Goal: Check status: Check status

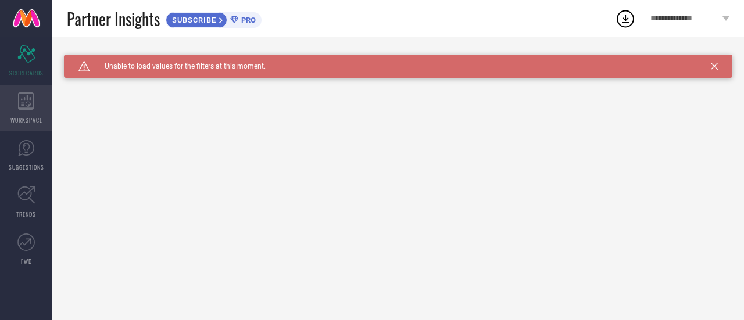
click at [31, 105] on icon at bounding box center [26, 100] width 16 height 17
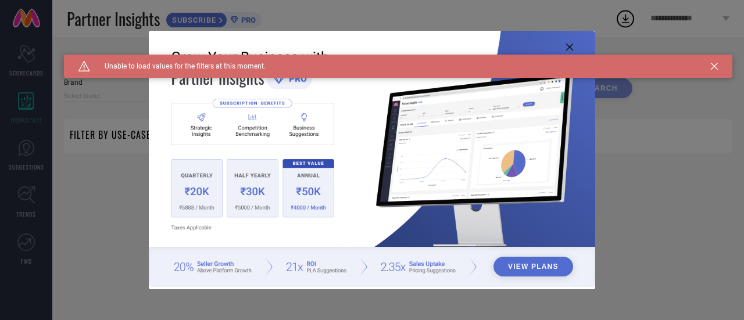
type input "1 STOP FASHION"
type input "All"
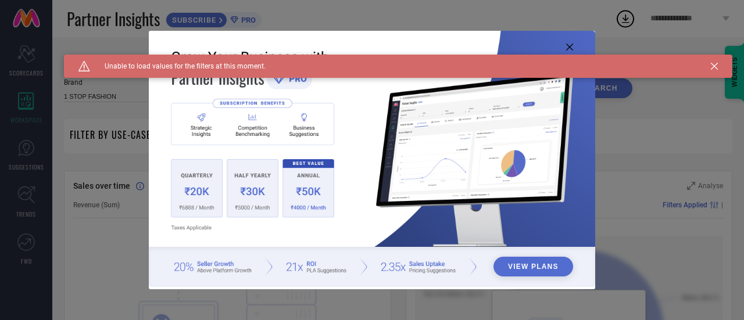
click at [693, 61] on div "Caution Created with Sketch. Unable to load values for the filters at this mome…" at bounding box center [398, 66] width 669 height 23
click at [715, 64] on icon at bounding box center [714, 66] width 7 height 7
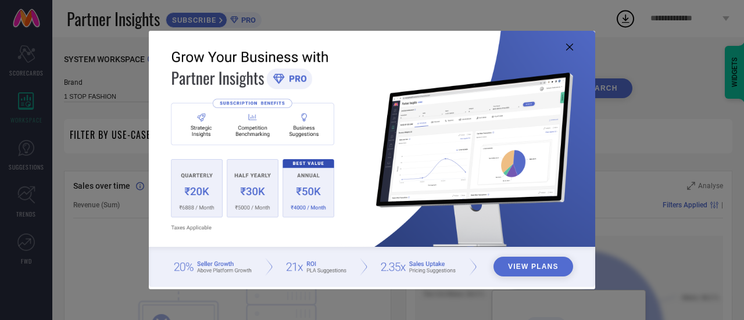
click at [564, 45] on img at bounding box center [372, 159] width 447 height 257
click at [570, 47] on icon at bounding box center [569, 47] width 7 height 7
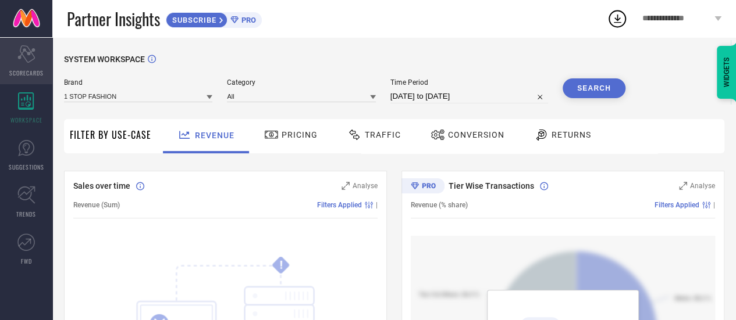
click at [31, 43] on div "Scorecard SCORECARDS" at bounding box center [26, 61] width 52 height 47
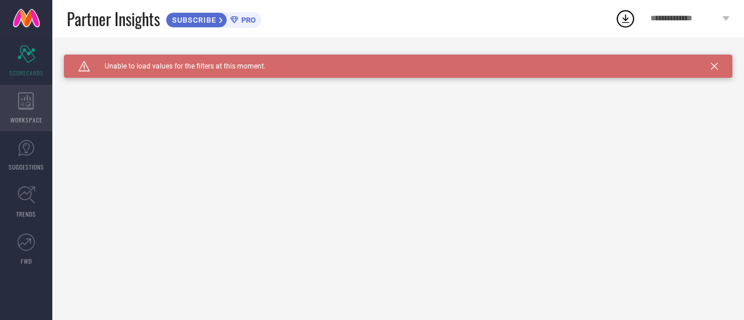
click at [31, 87] on div "WORKSPACE" at bounding box center [26, 108] width 52 height 47
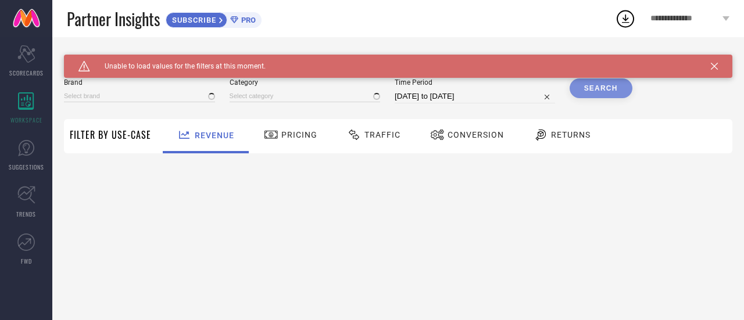
type input "1 STOP FASHION"
type input "All"
click at [409, 132] on div "Traffic" at bounding box center [374, 136] width 83 height 34
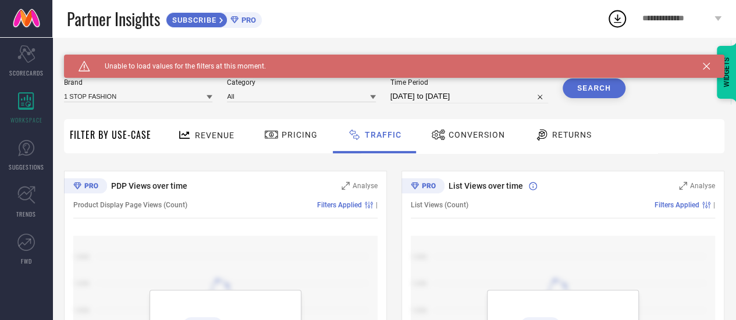
click at [544, 133] on icon at bounding box center [541, 135] width 15 height 14
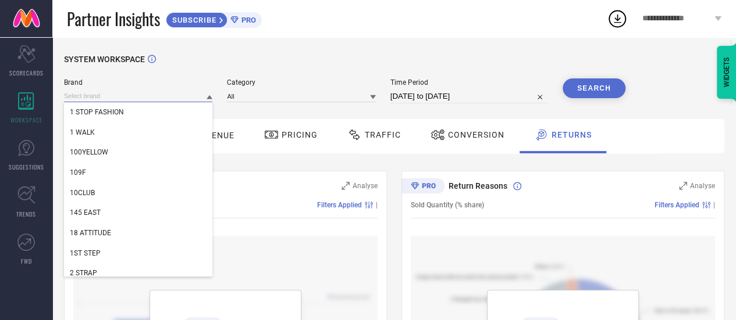
click at [184, 92] on input at bounding box center [138, 96] width 148 height 12
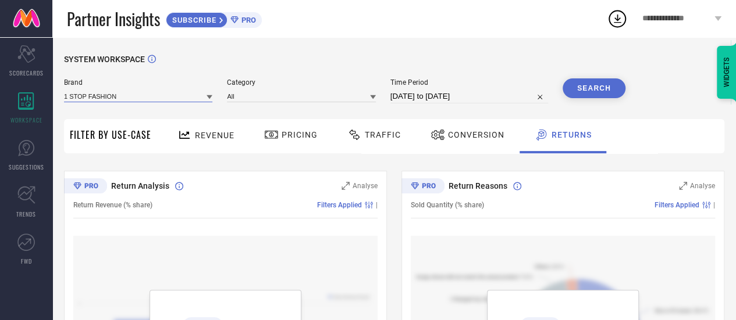
click at [184, 92] on input at bounding box center [138, 96] width 148 height 12
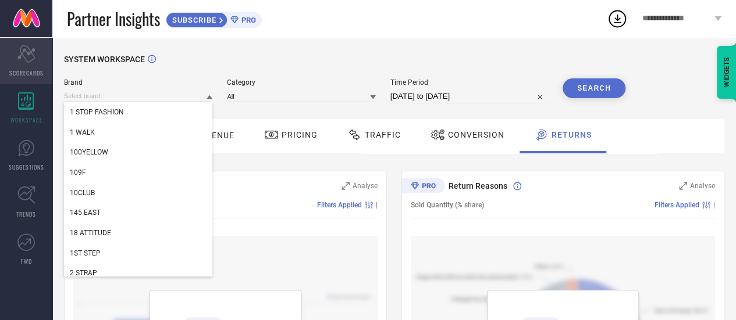
click at [43, 61] on div "Scorecard SCORECARDS" at bounding box center [26, 61] width 52 height 47
